Goal: Information Seeking & Learning: Learn about a topic

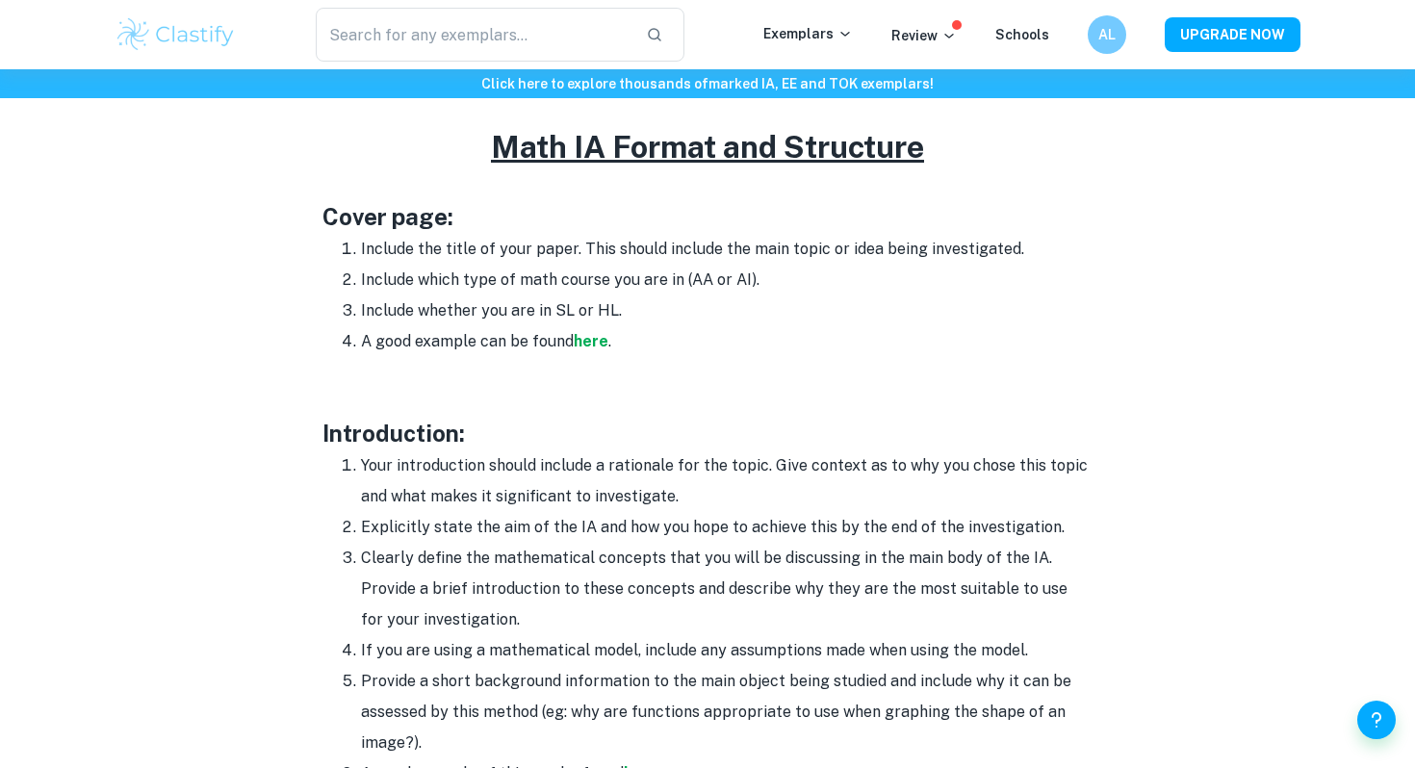
scroll to position [953, 0]
click at [601, 336] on strong "here" at bounding box center [591, 340] width 35 height 18
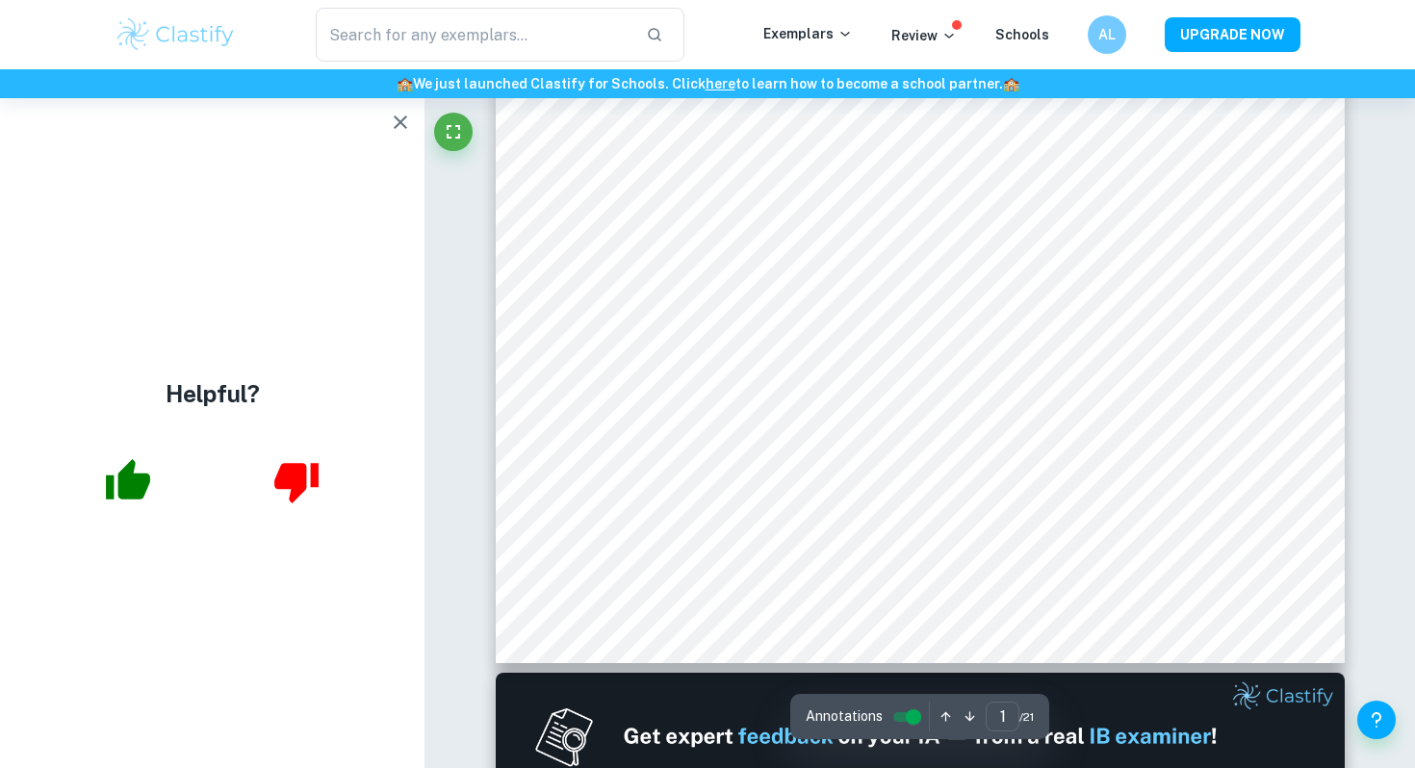
scroll to position [679, 0]
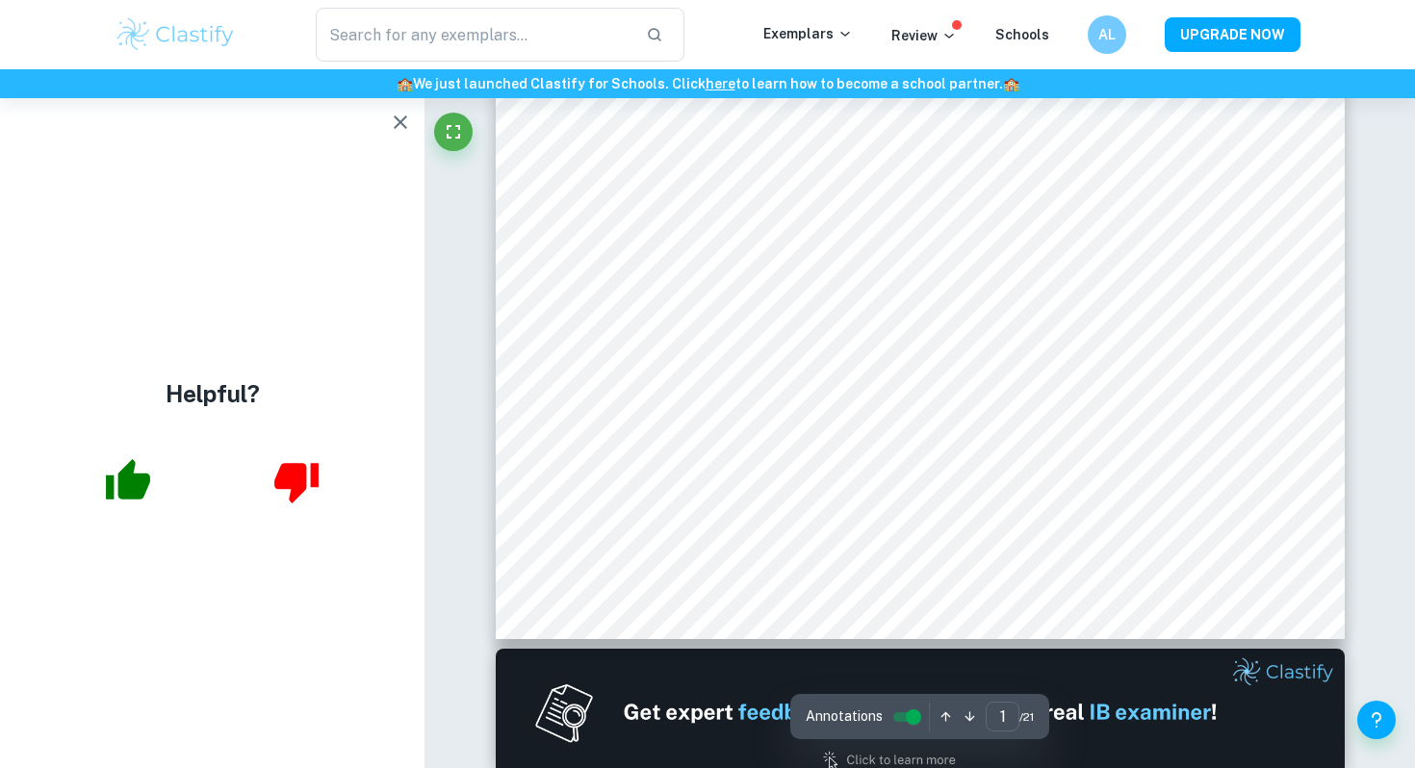
click at [398, 135] on button "button" at bounding box center [400, 122] width 38 height 38
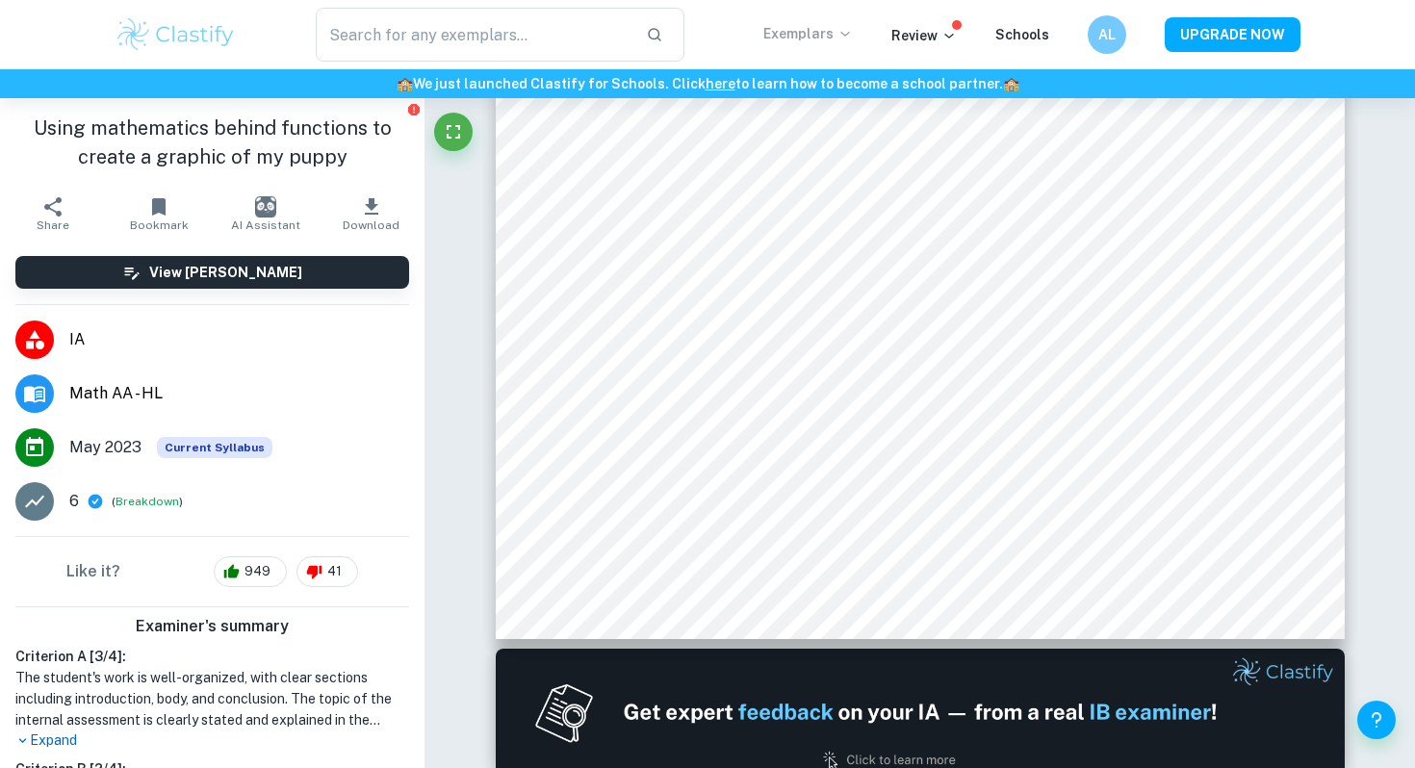
click at [843, 31] on icon at bounding box center [844, 33] width 15 height 15
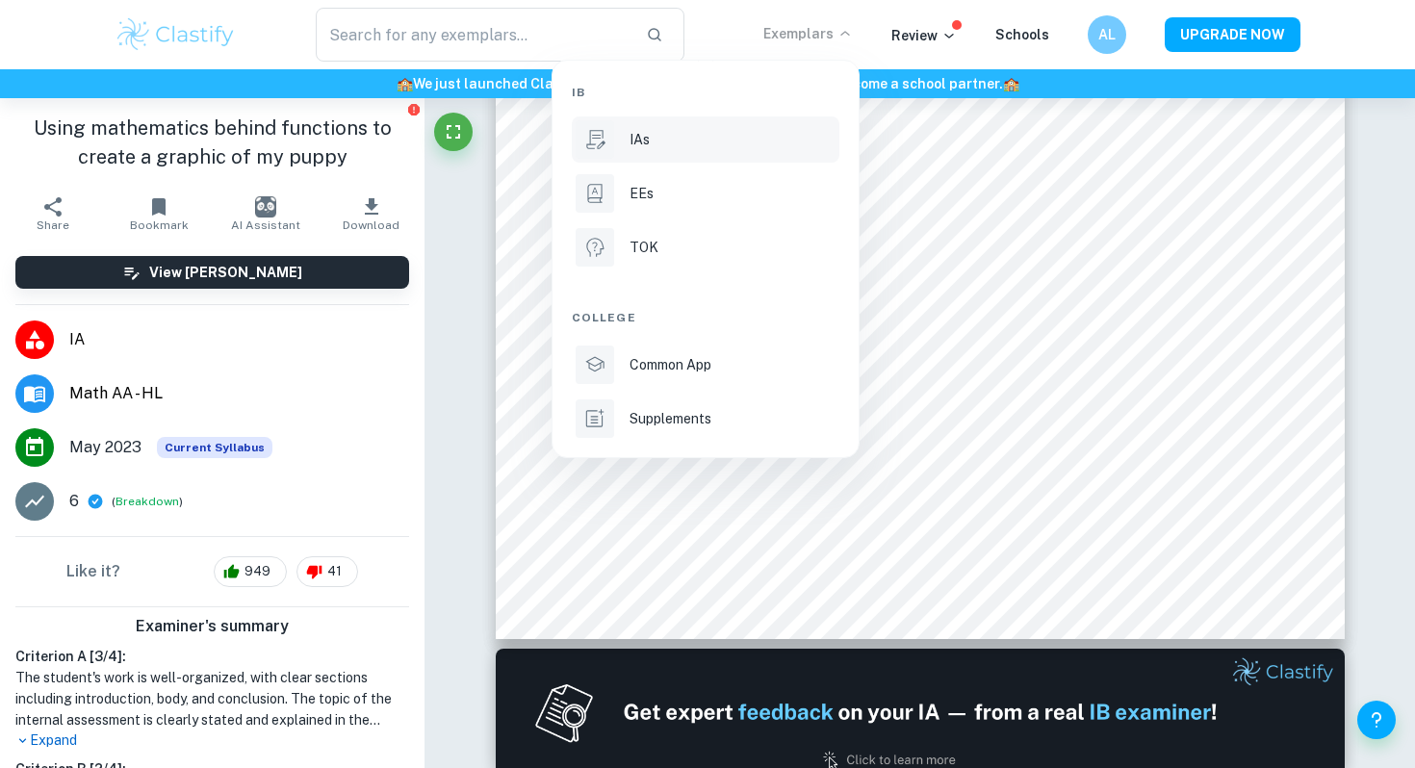
click at [664, 153] on li "IAs" at bounding box center [706, 139] width 268 height 46
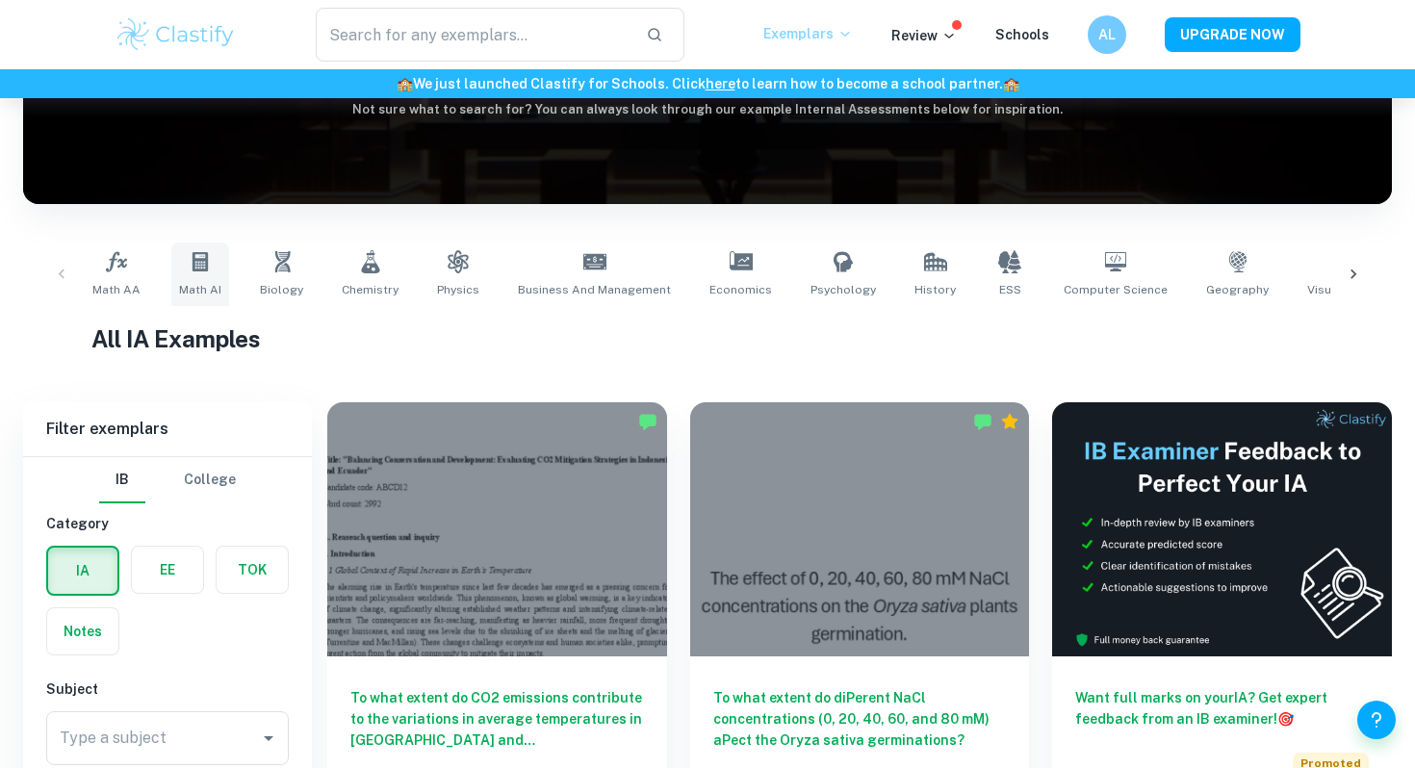
scroll to position [426, 0]
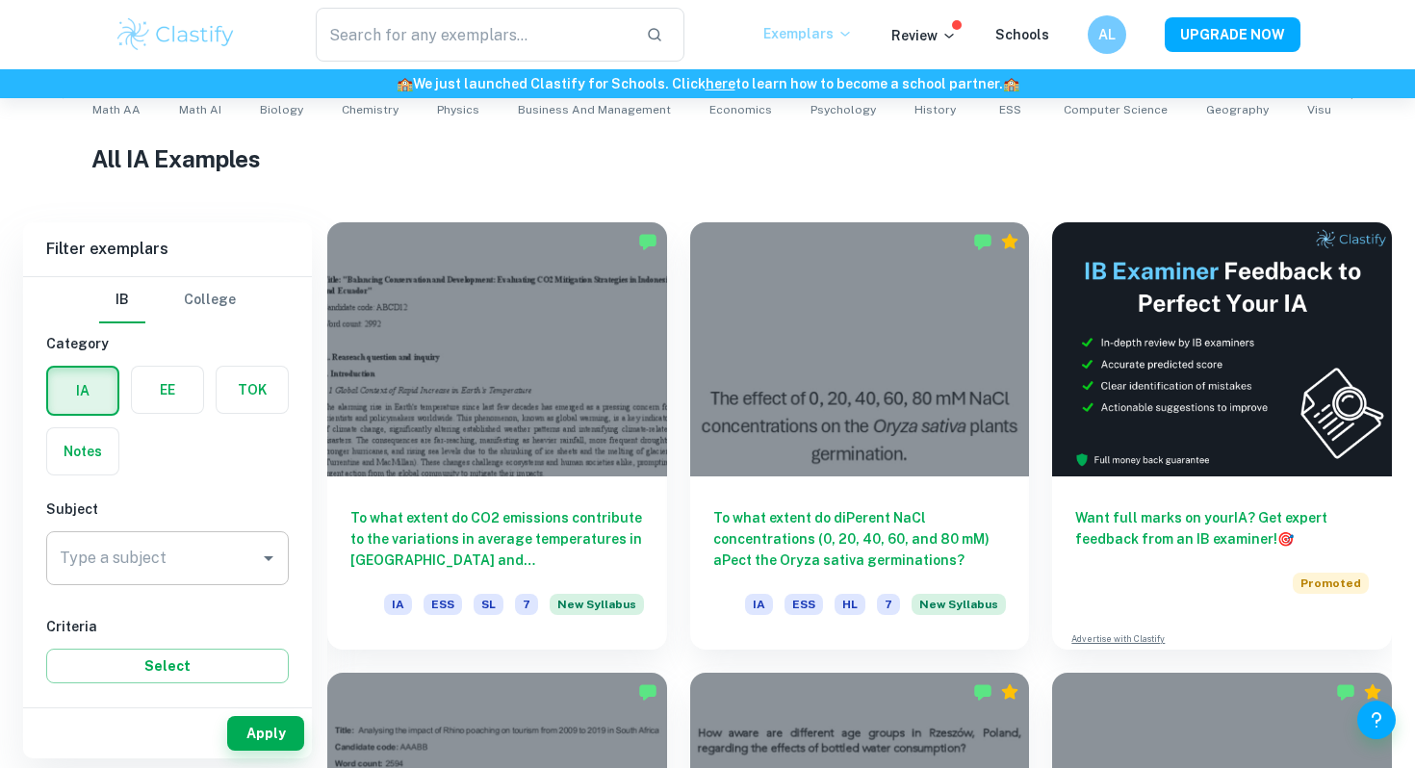
click at [169, 565] on input "Type a subject" at bounding box center [153, 558] width 196 height 37
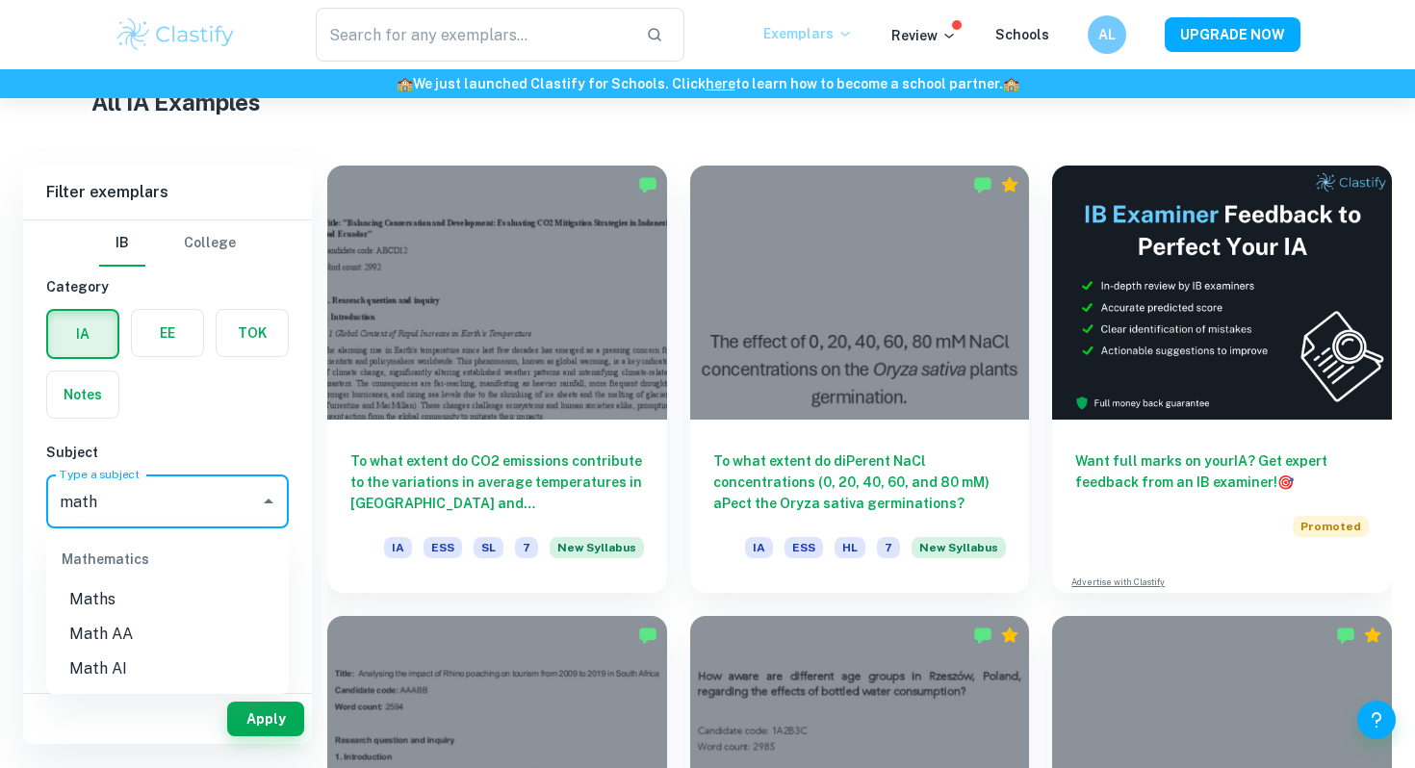
scroll to position [507, 0]
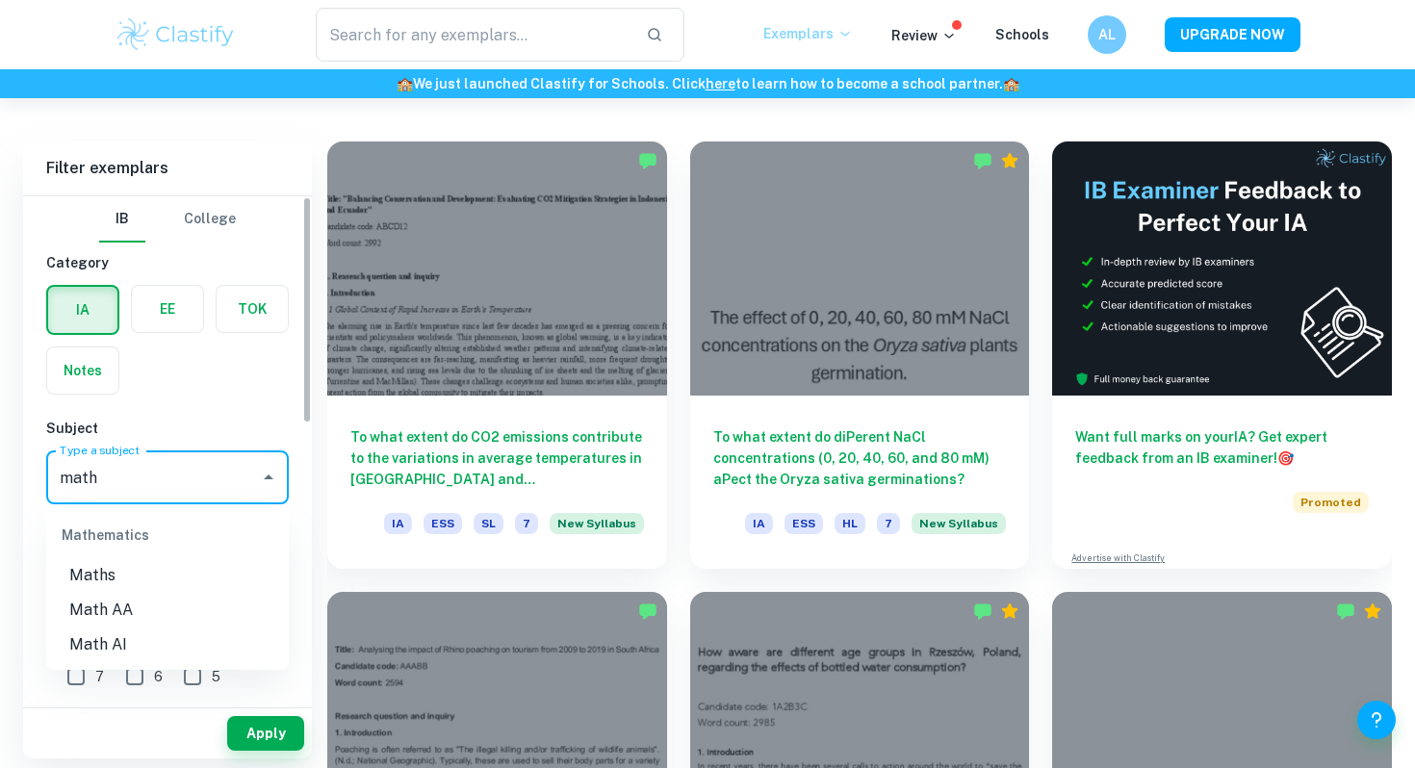
click at [124, 640] on li "Math AI" at bounding box center [167, 645] width 243 height 35
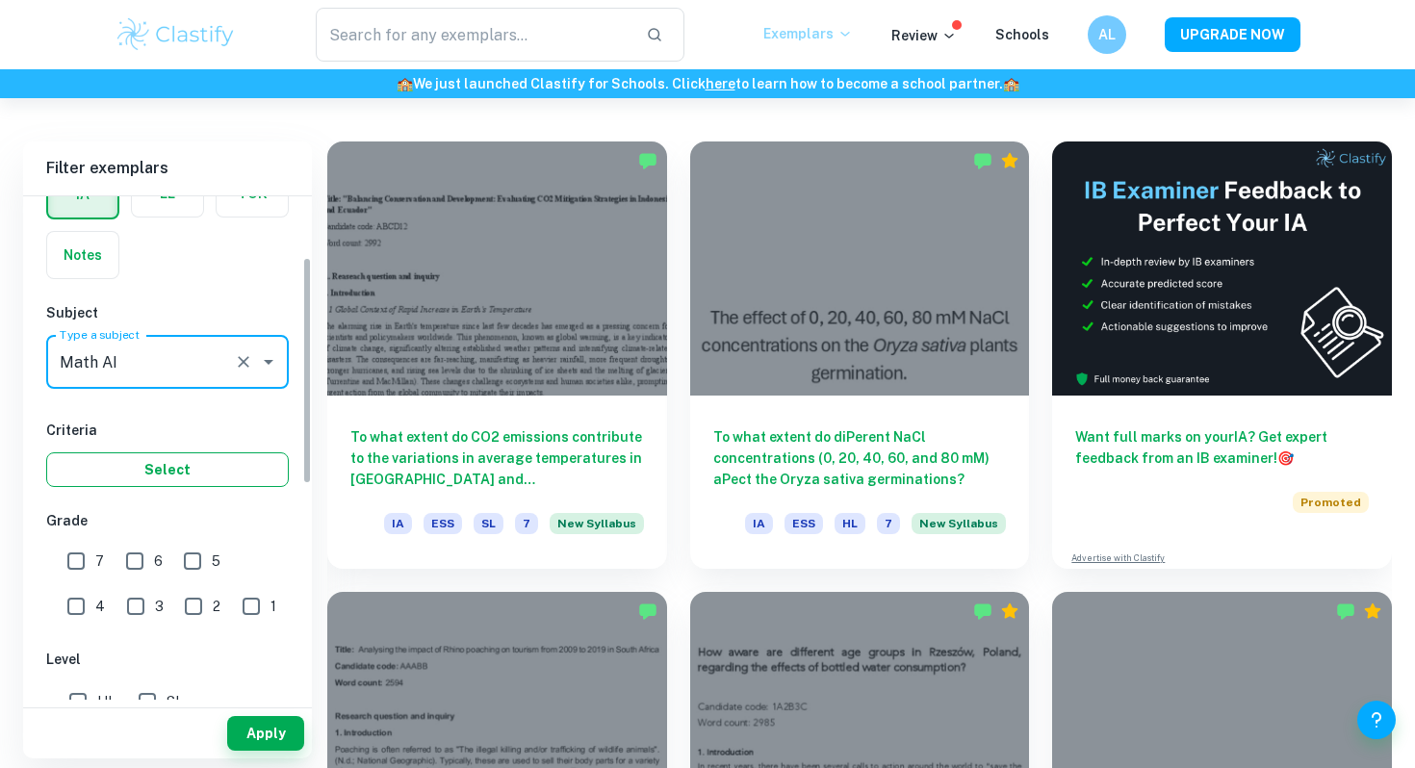
scroll to position [134, 0]
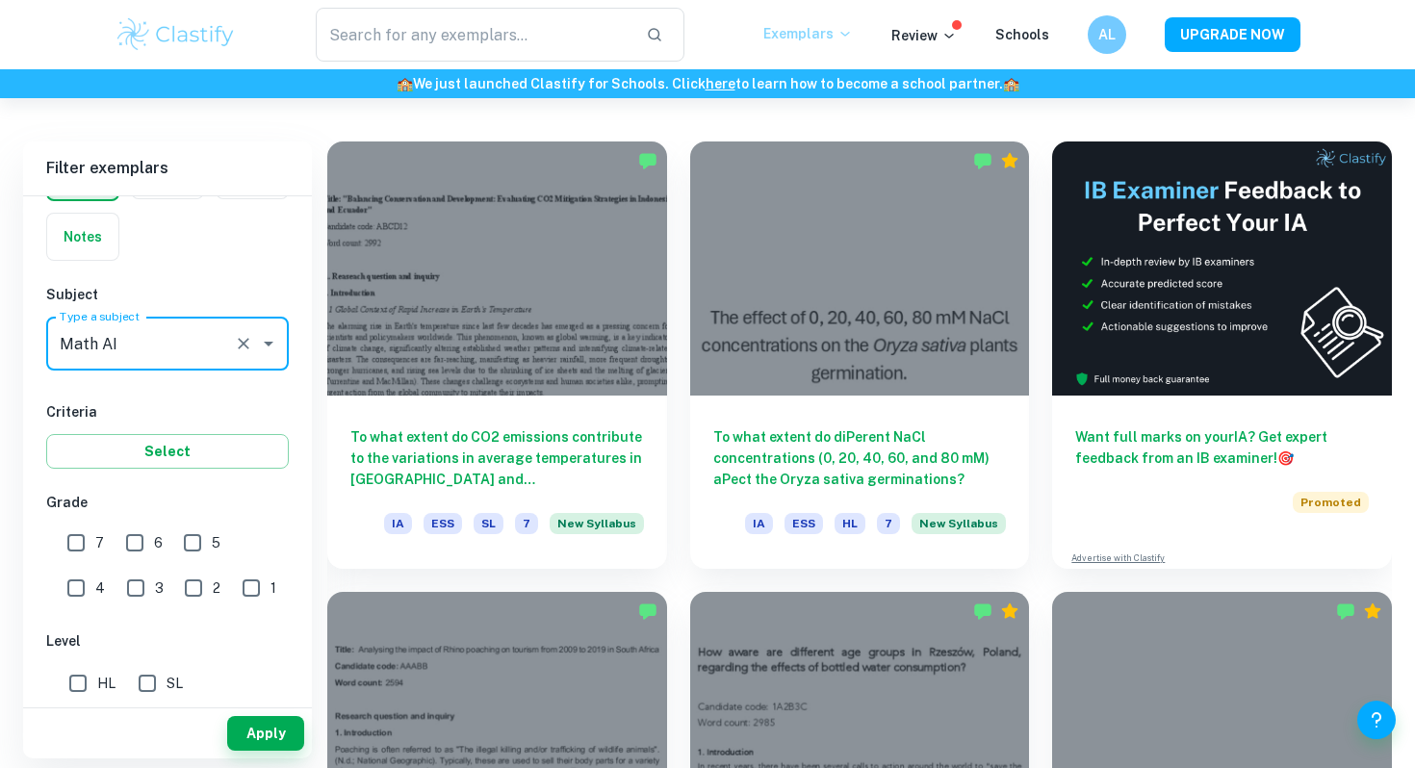
type input "Math AI"
click at [83, 548] on input "7" at bounding box center [76, 543] width 38 height 38
checkbox input "true"
click at [85, 677] on input "HL" at bounding box center [78, 683] width 38 height 38
checkbox input "true"
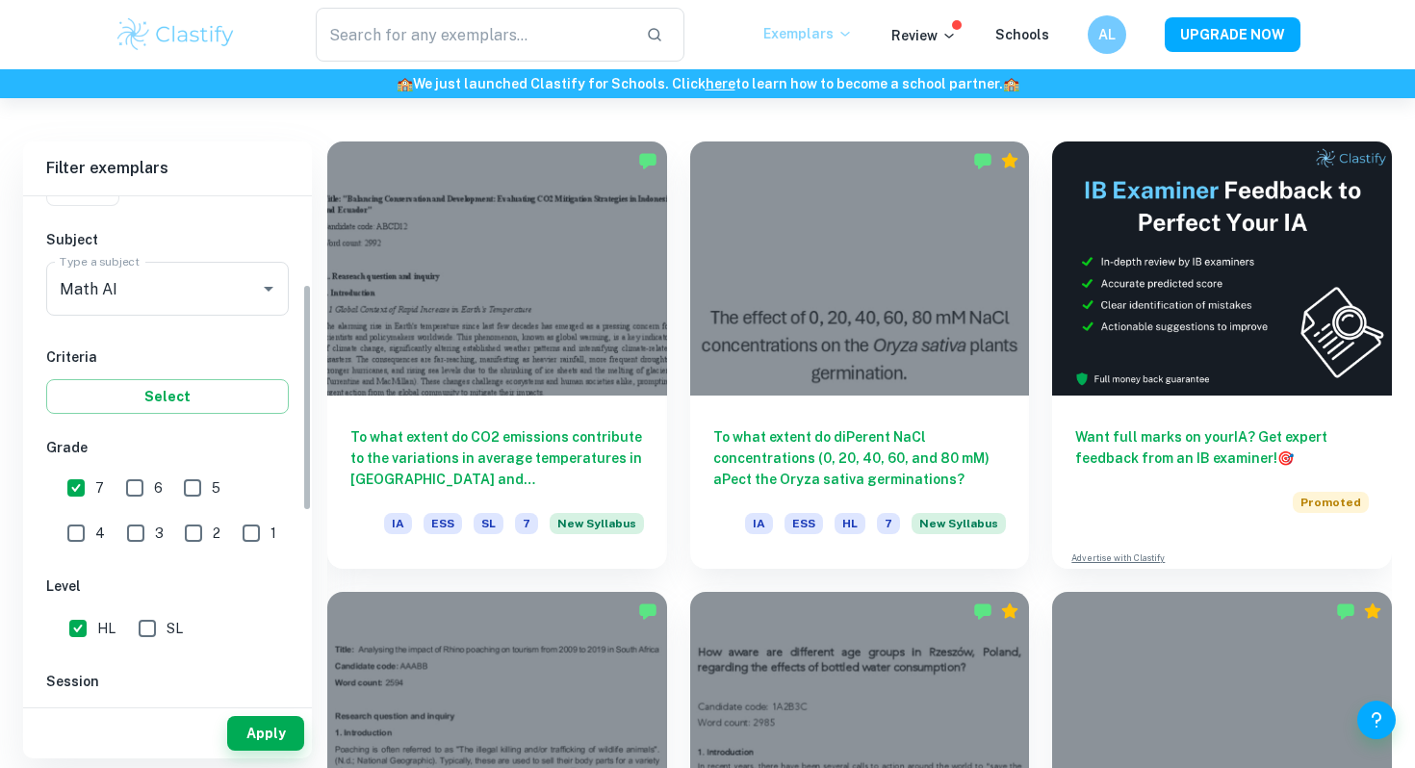
scroll to position [193, 0]
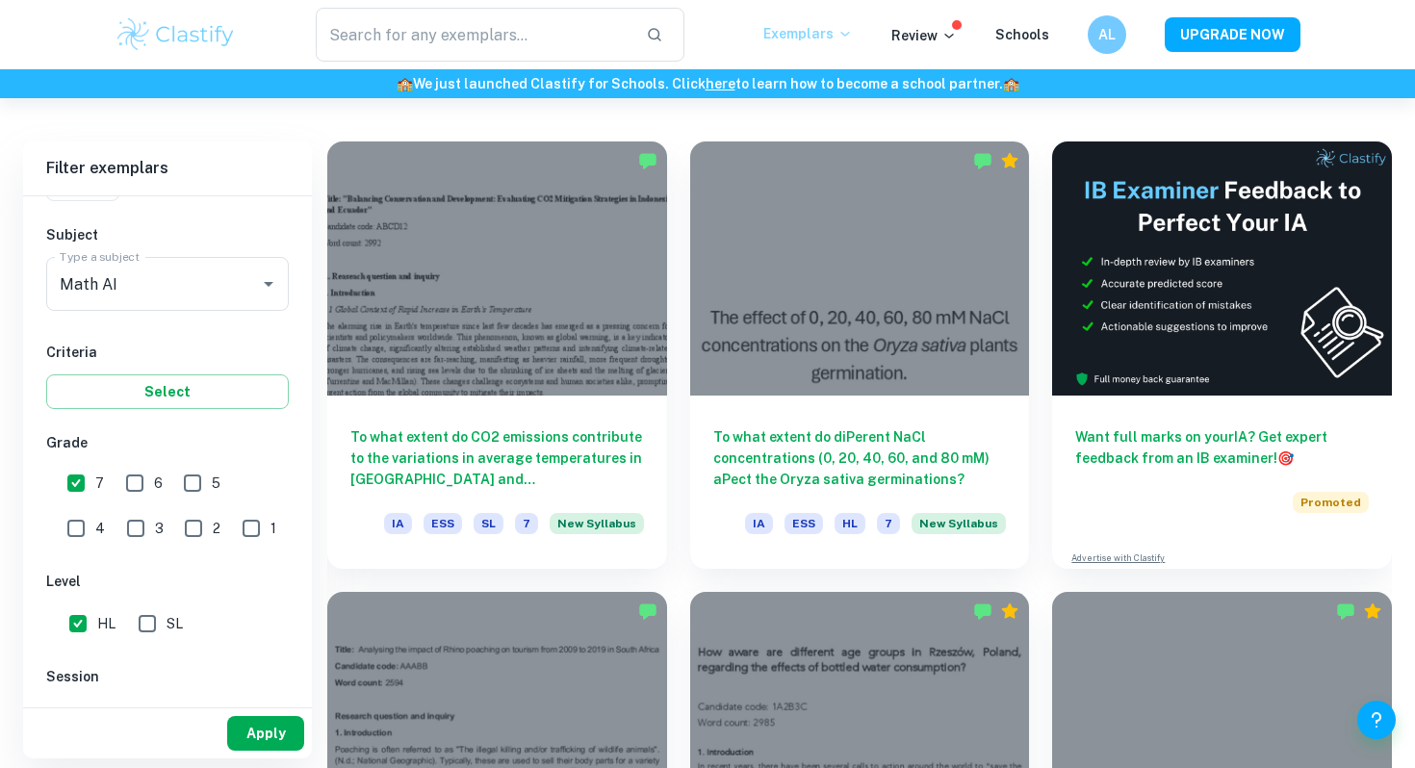
click at [229, 717] on button "Apply" at bounding box center [265, 733] width 77 height 35
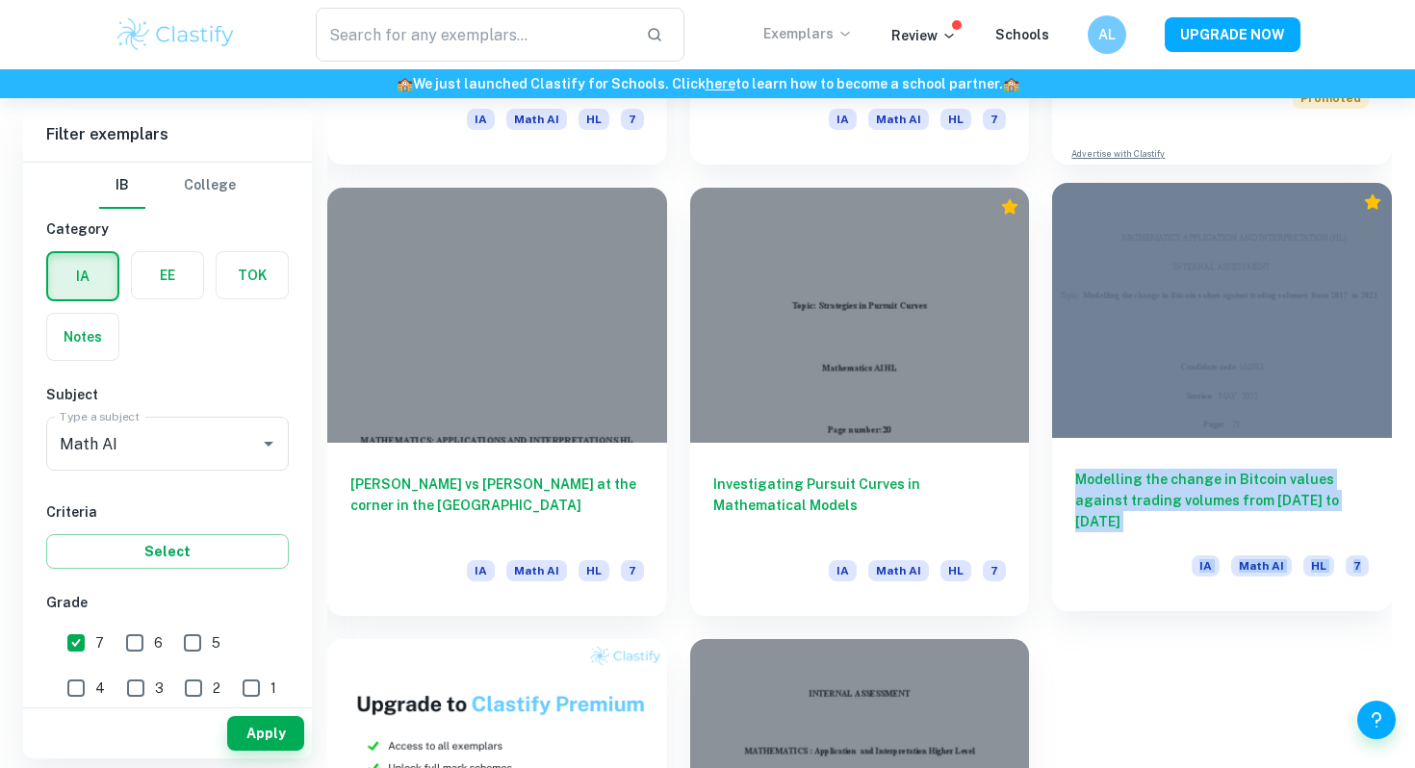
scroll to position [916, 0]
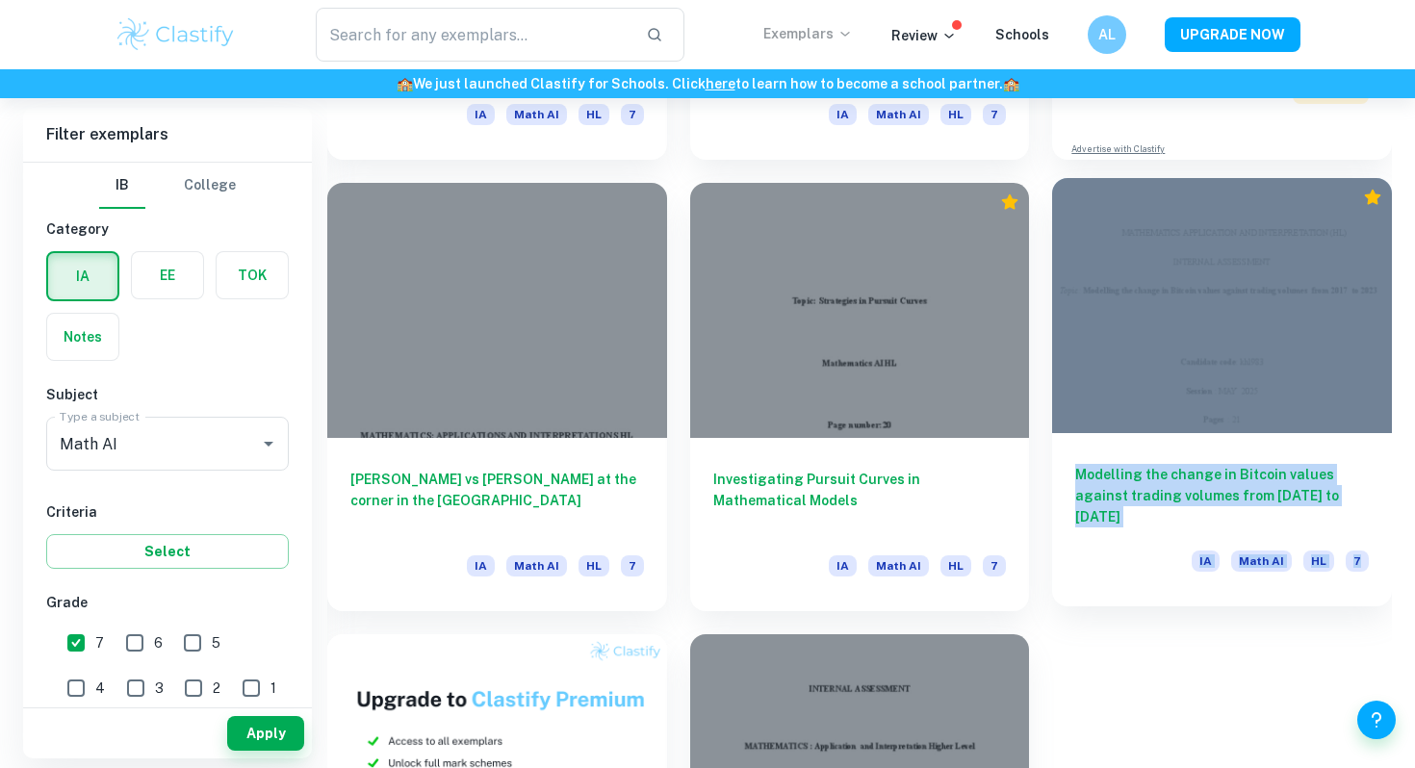
click at [1204, 475] on h6 "Modelling the change in Bitcoin values against trading volumes from 2017 to 2023" at bounding box center [1222, 496] width 294 height 64
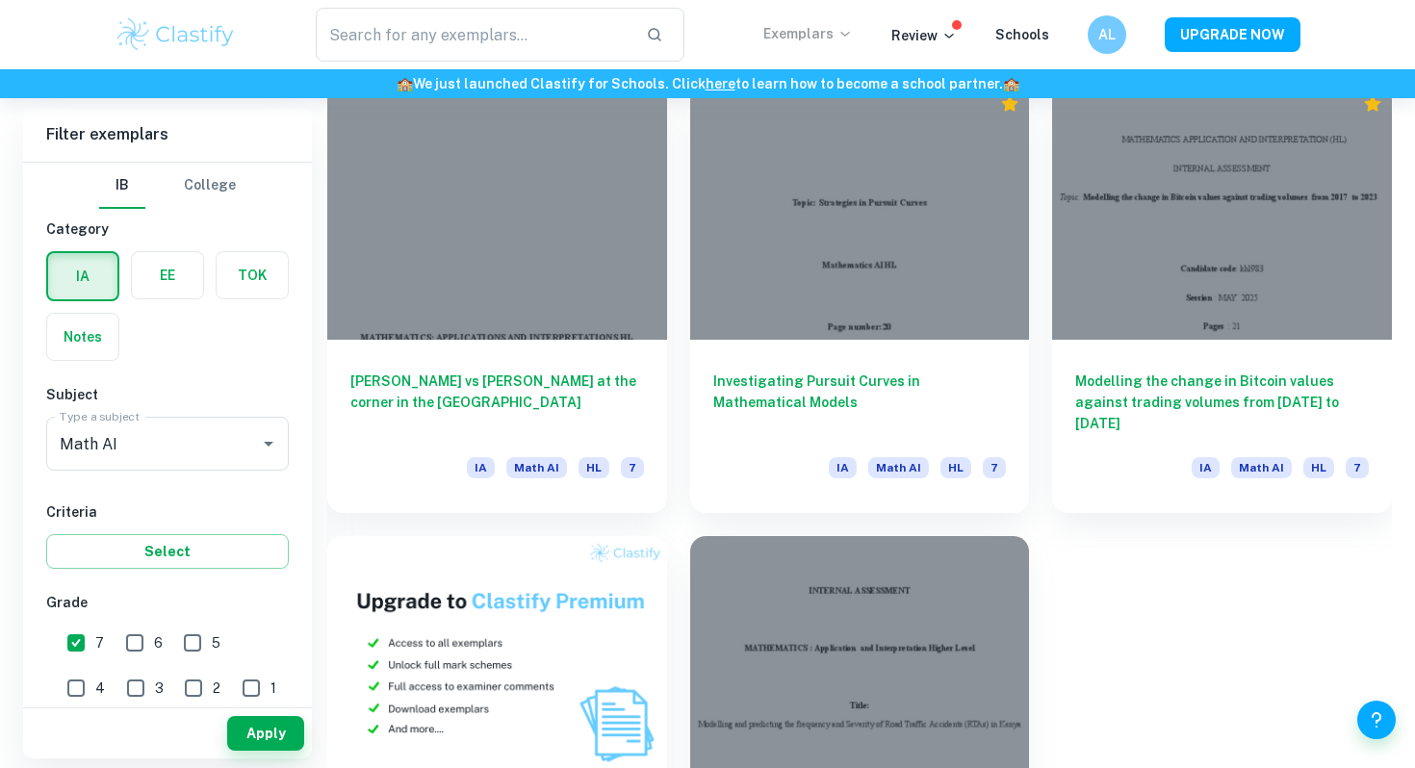
scroll to position [1210, 0]
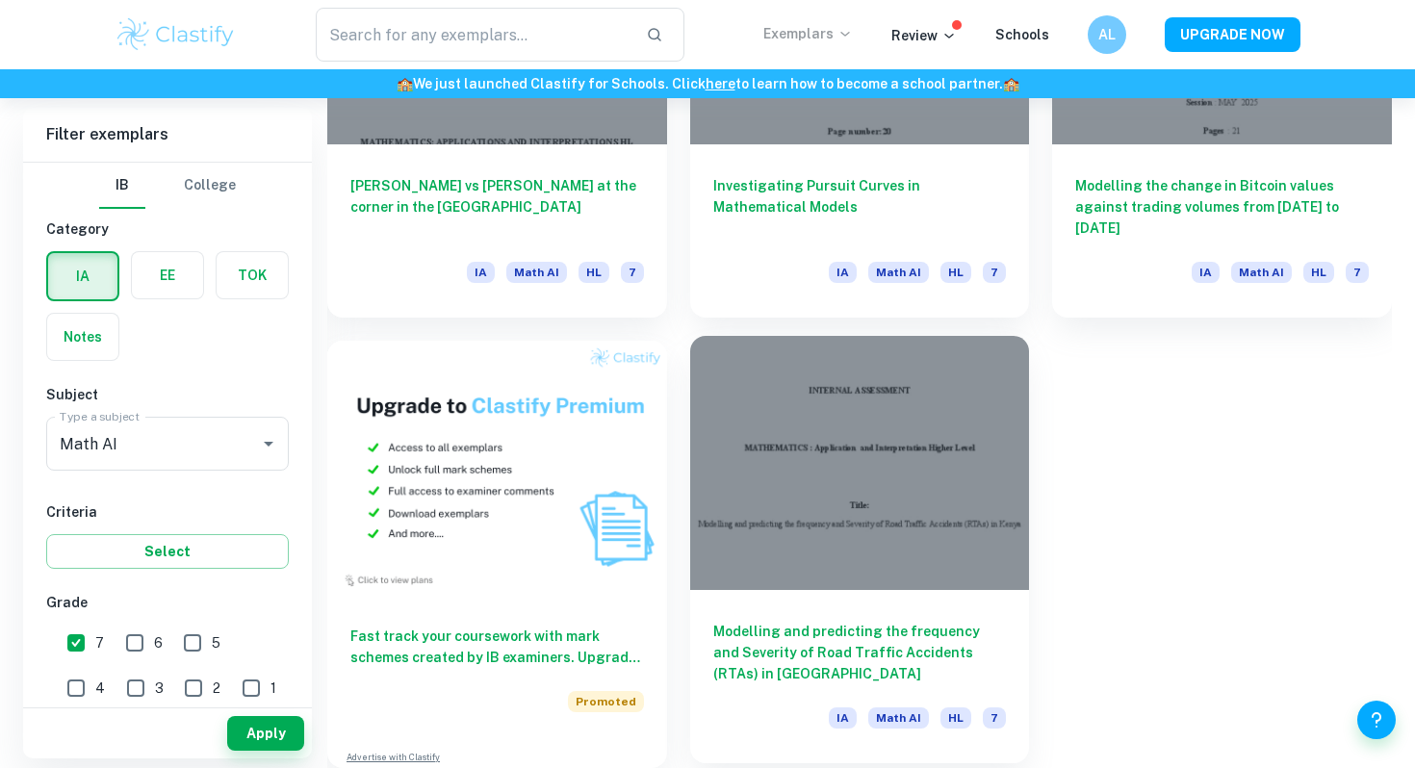
click at [803, 635] on h6 "Modelling and predicting the frequency and Severity of Road Traffic Accidents (…" at bounding box center [860, 653] width 294 height 64
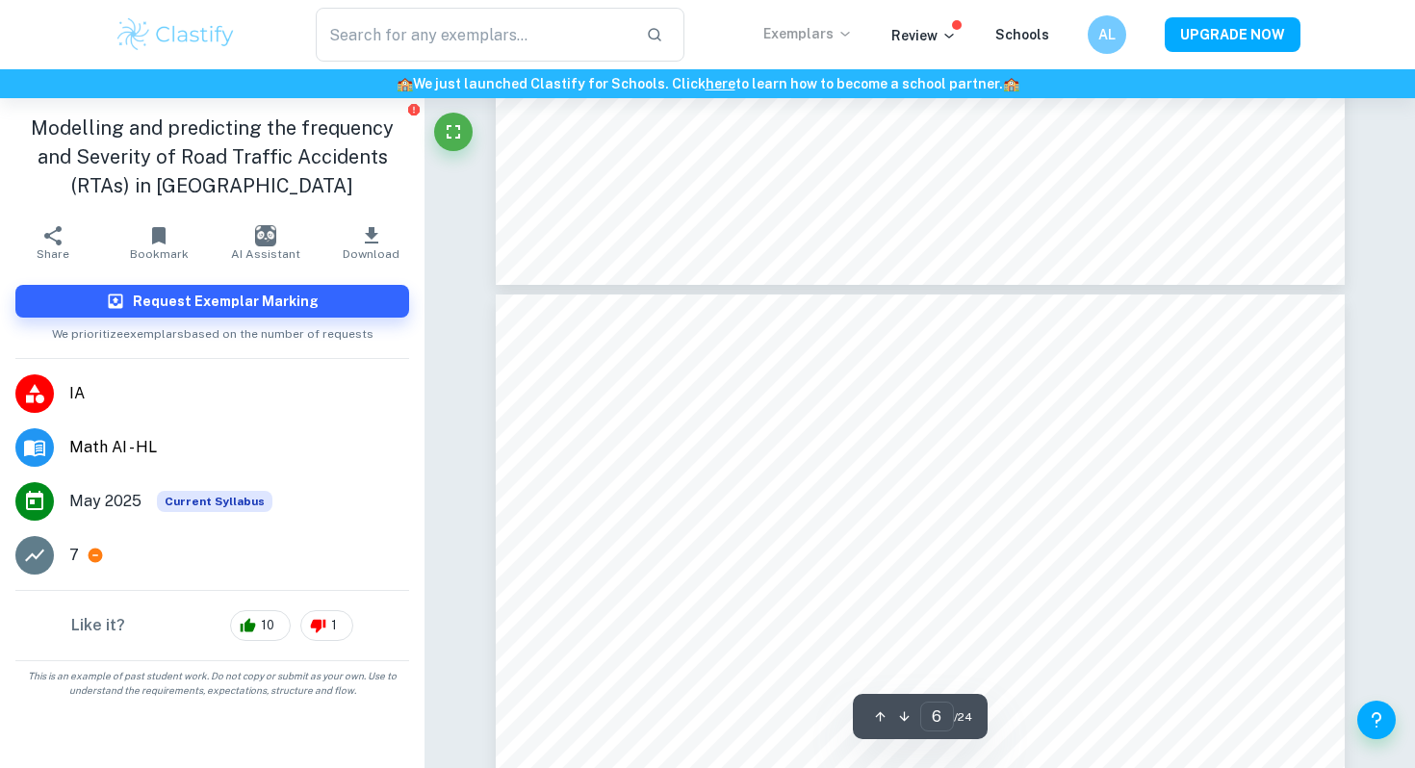
scroll to position [5813, 0]
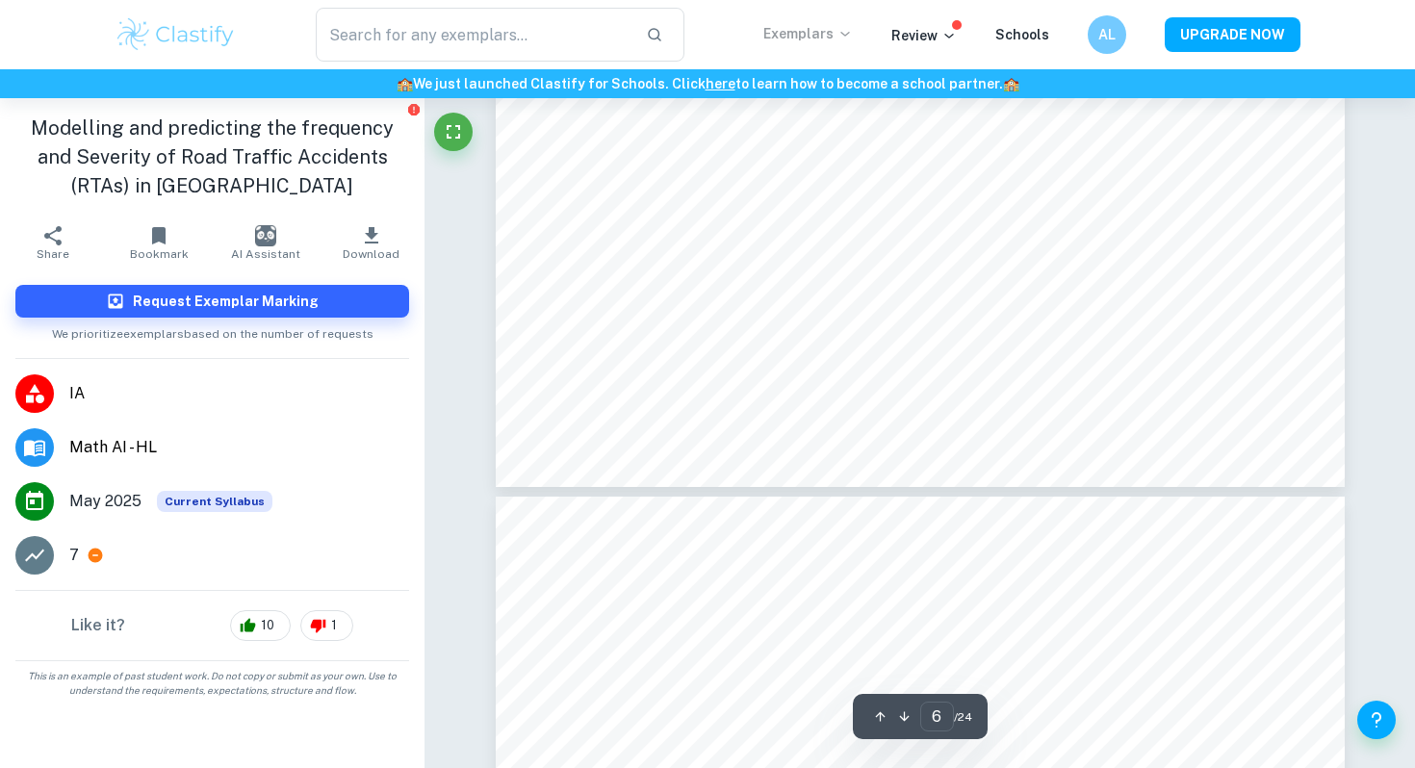
type input "7"
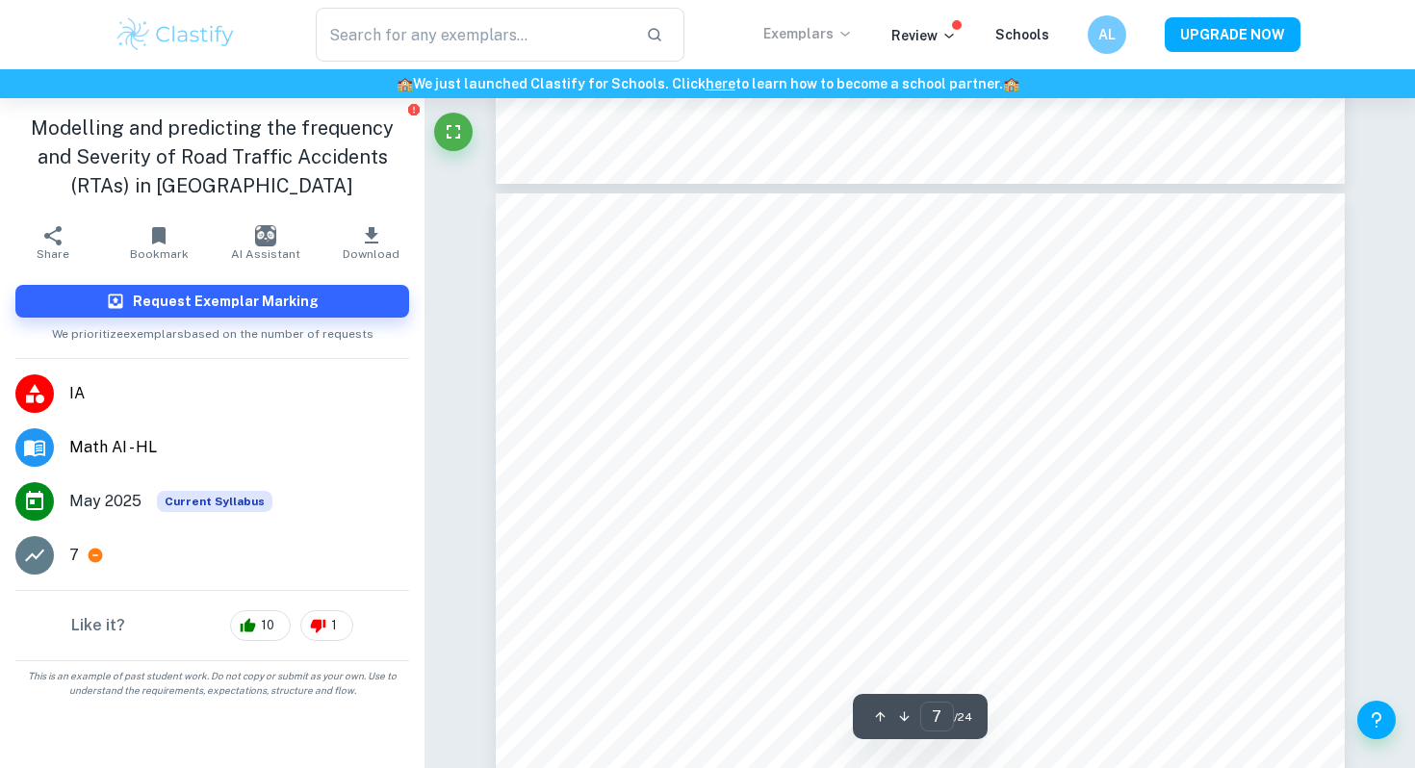
scroll to position [6981, 0]
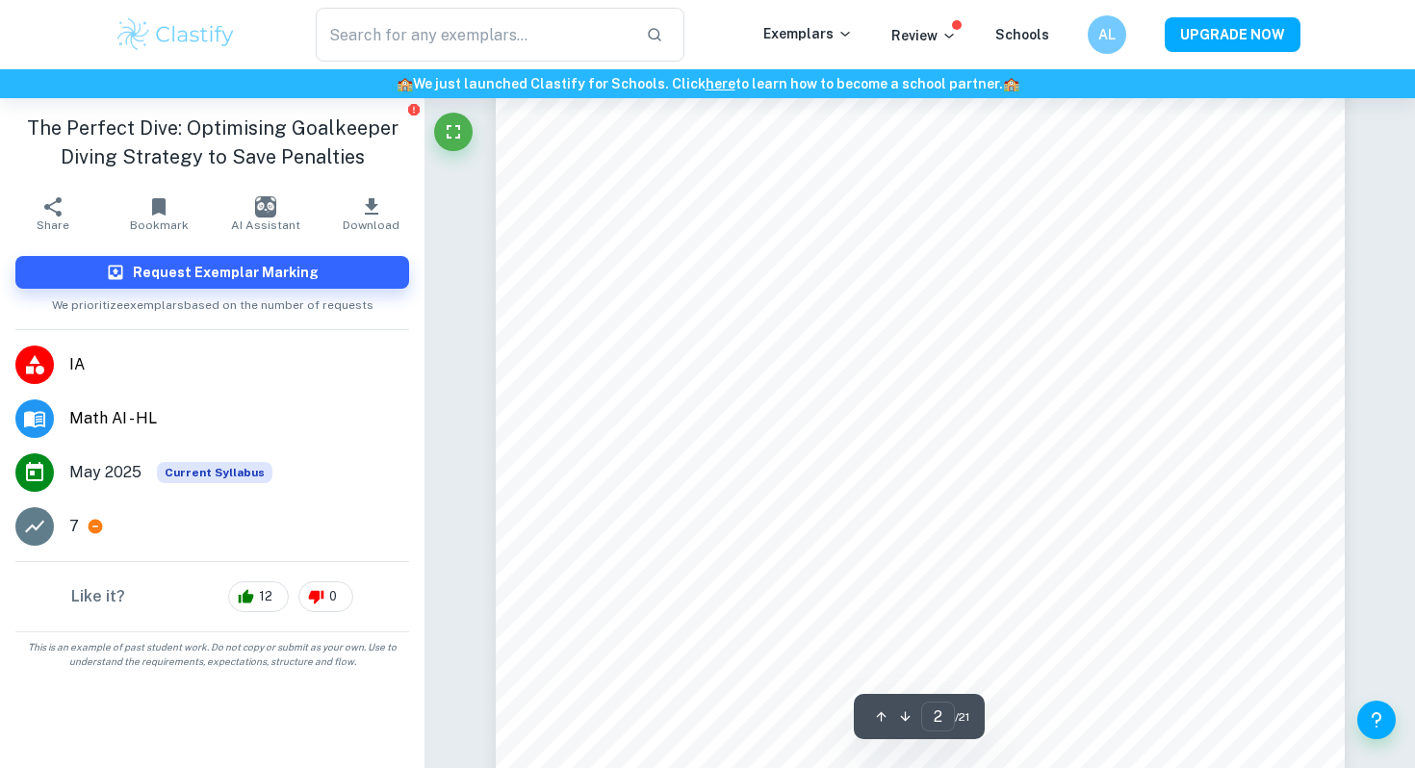
scroll to position [1480, 0]
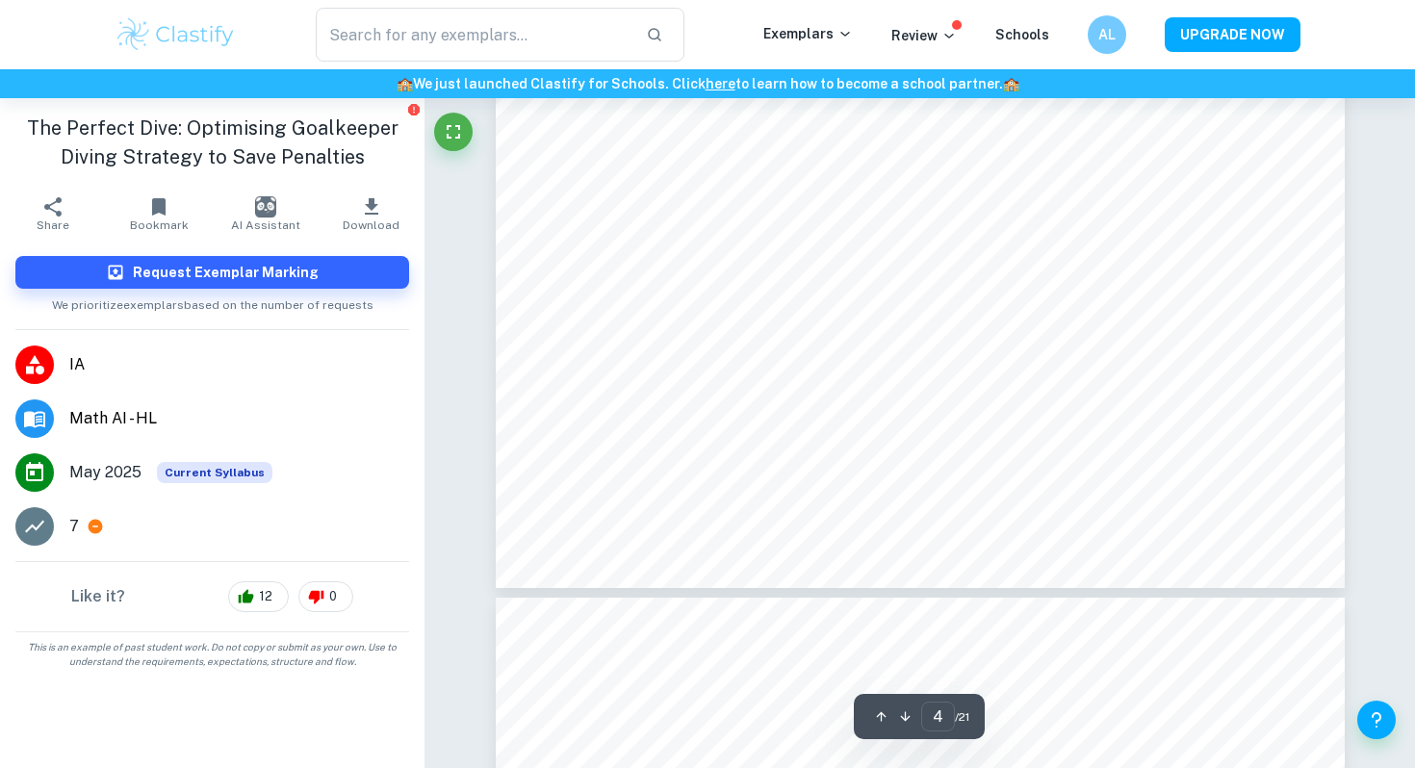
type input "5"
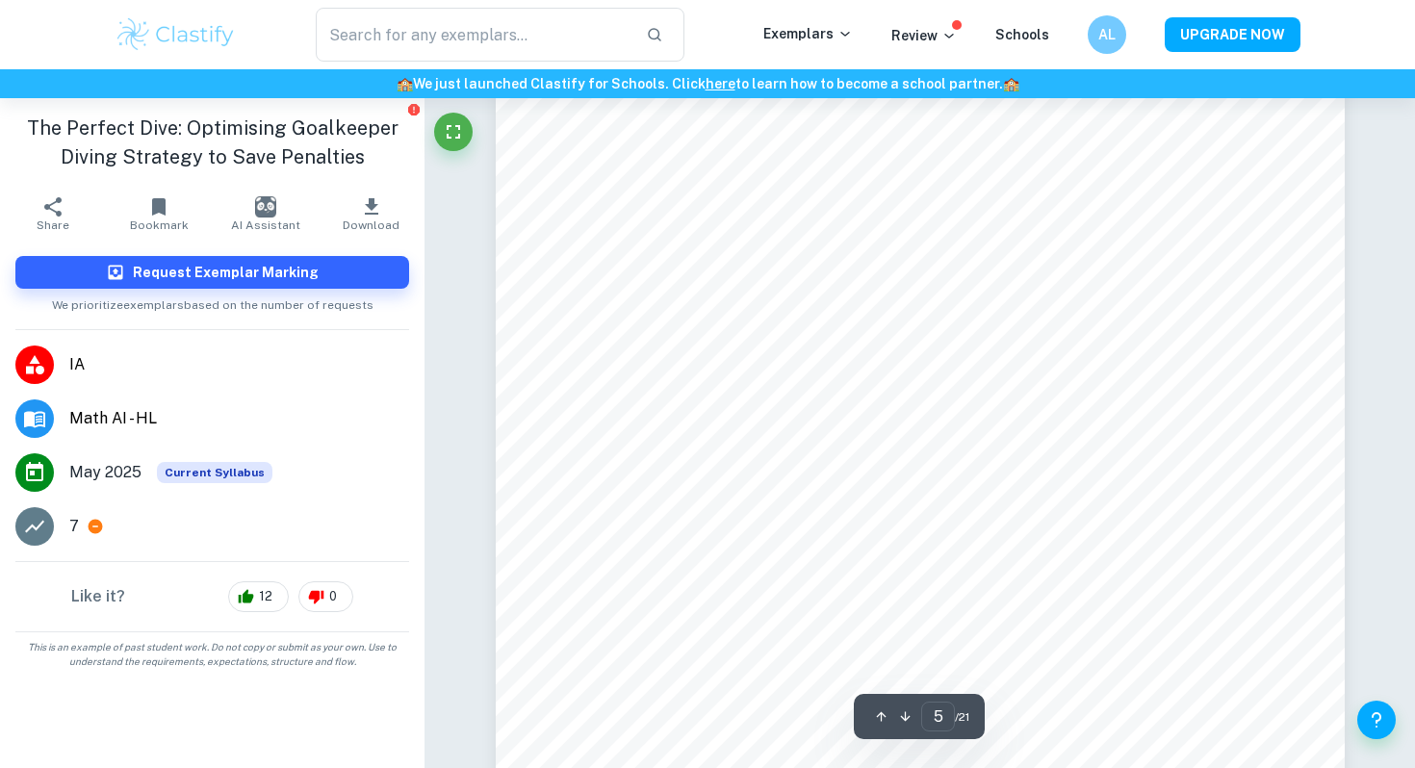
scroll to position [5792, 0]
